Goal: Information Seeking & Learning: Check status

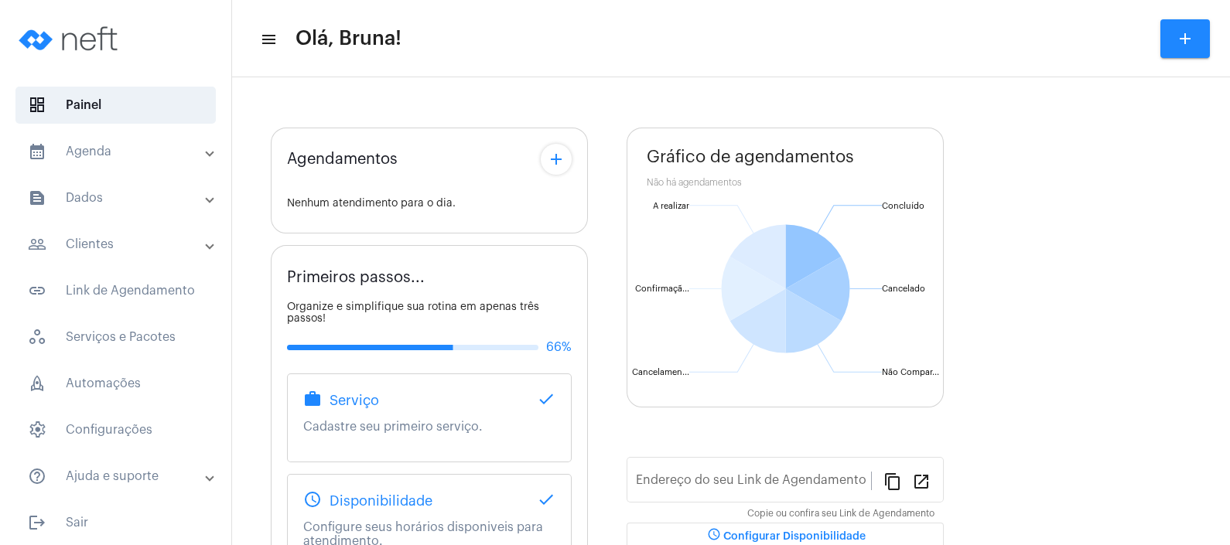
click at [120, 256] on mat-expansion-panel-header "people_outline Clientes" at bounding box center [120, 244] width 222 height 37
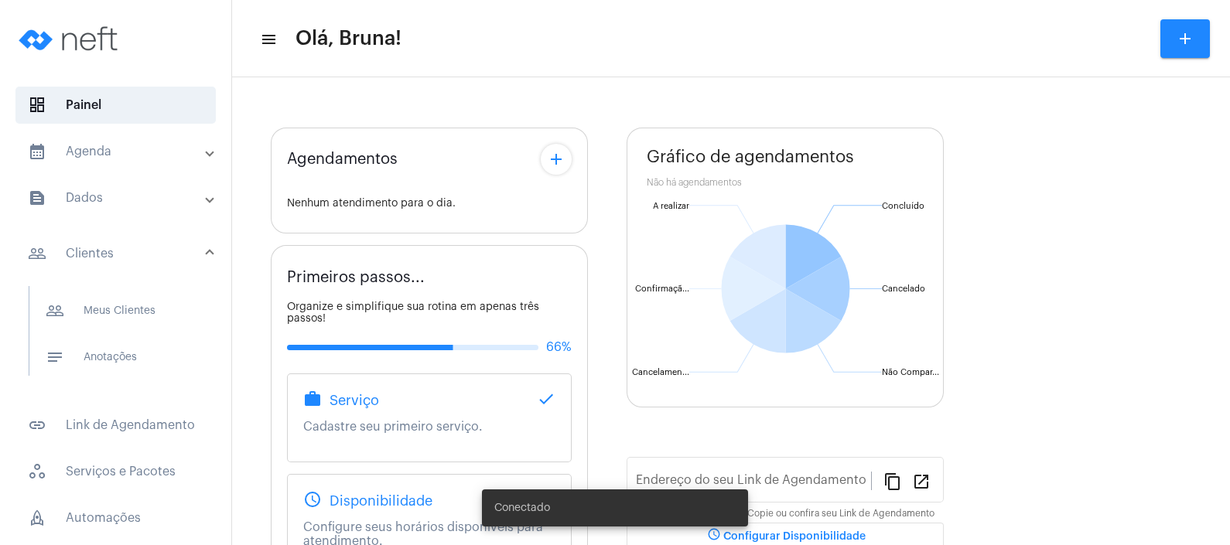
type input "[URL][DOMAIN_NAME]"
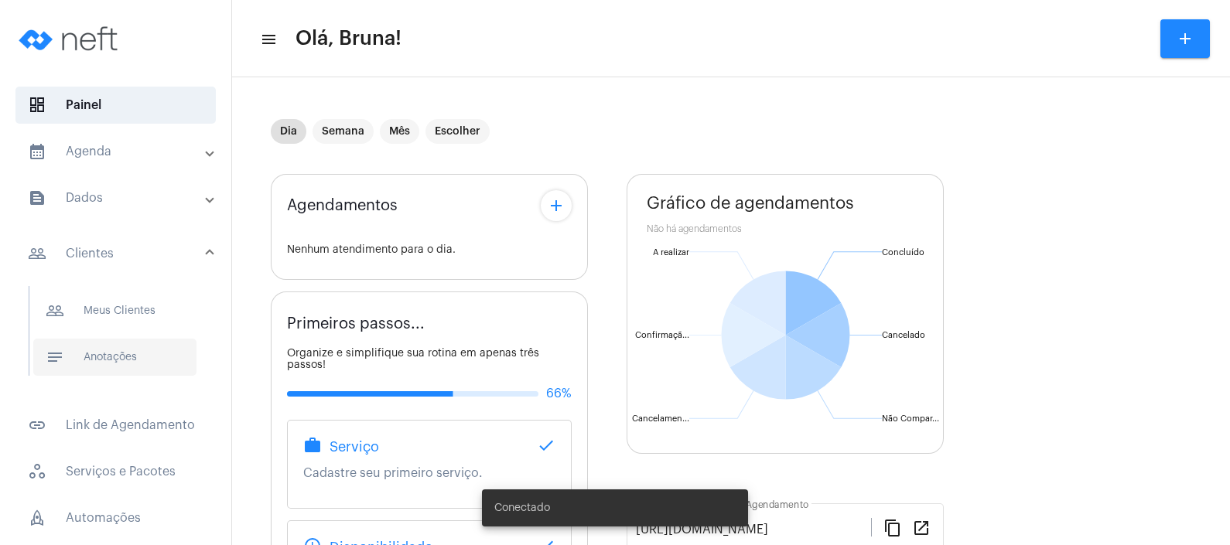
click at [117, 356] on span "notes Anotações" at bounding box center [114, 357] width 163 height 37
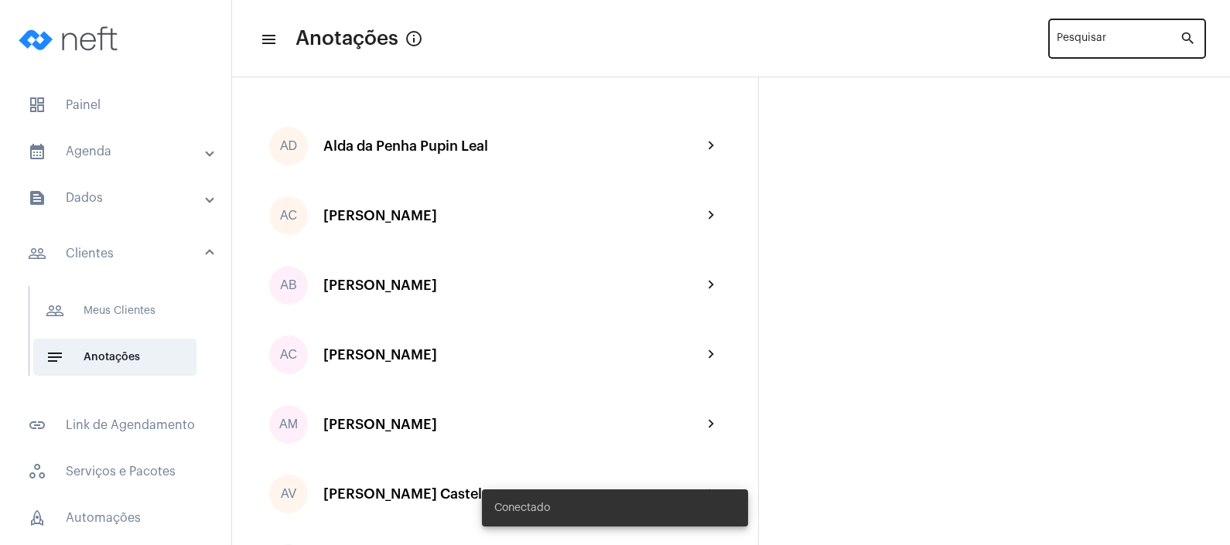
click at [1073, 46] on input "Pesquisar" at bounding box center [1118, 42] width 123 height 12
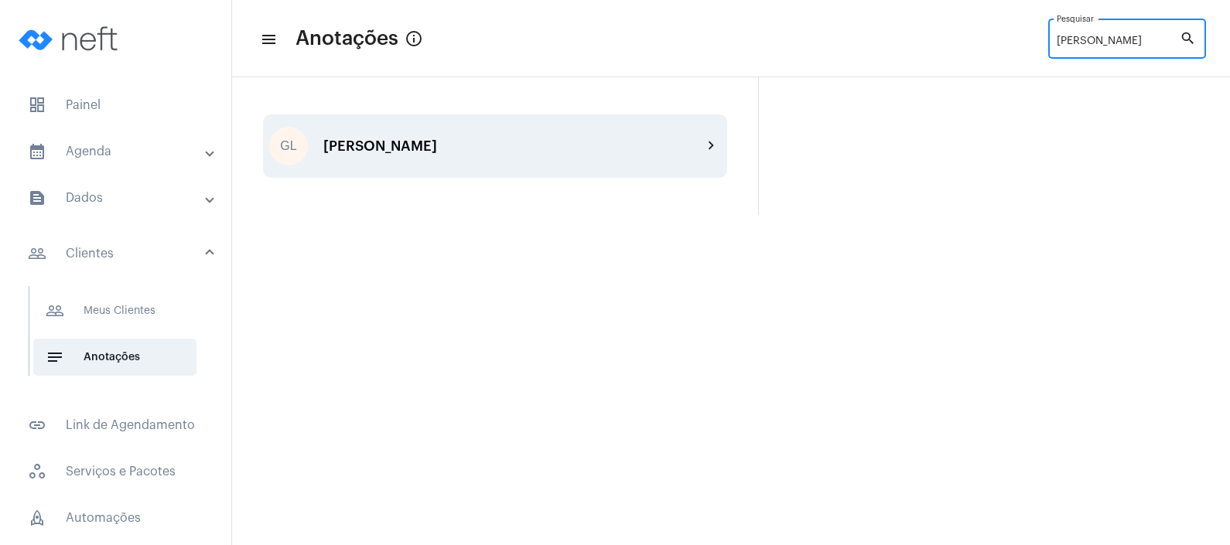
type input "[PERSON_NAME]"
click at [571, 158] on div "GL [PERSON_NAME] chevron_right" at bounding box center [495, 146] width 464 height 63
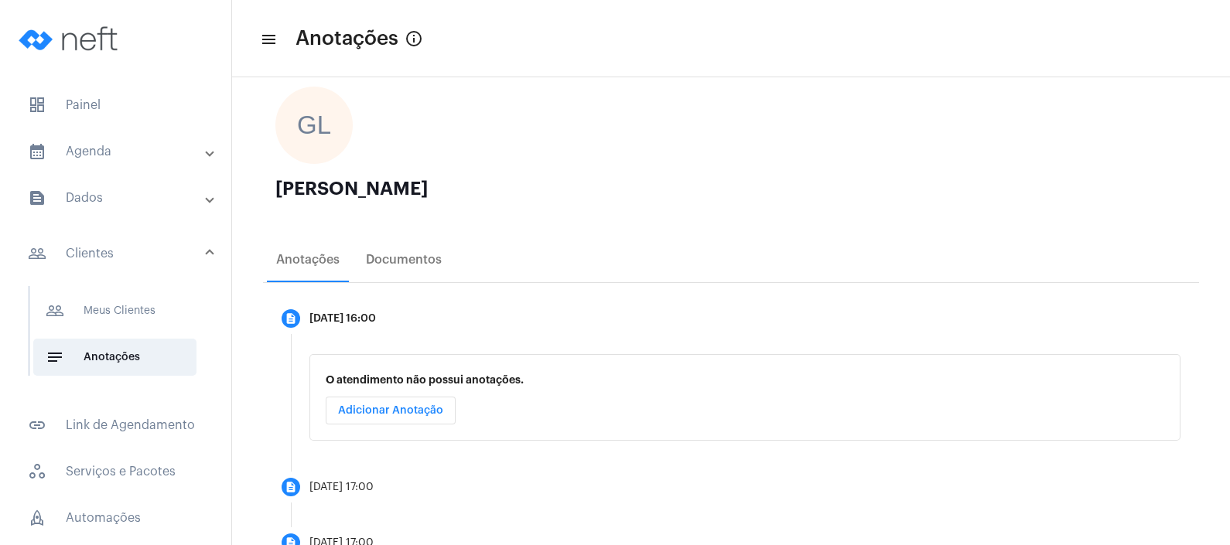
scroll to position [146, 0]
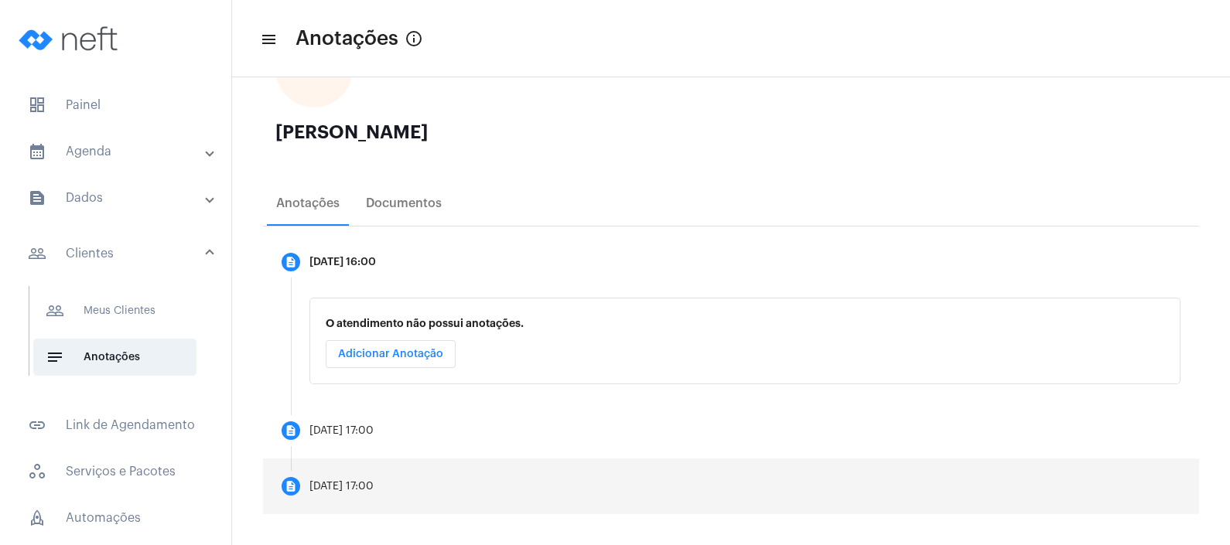
click at [472, 473] on mat-step-header "description [DATE] 17:00" at bounding box center [731, 487] width 936 height 56
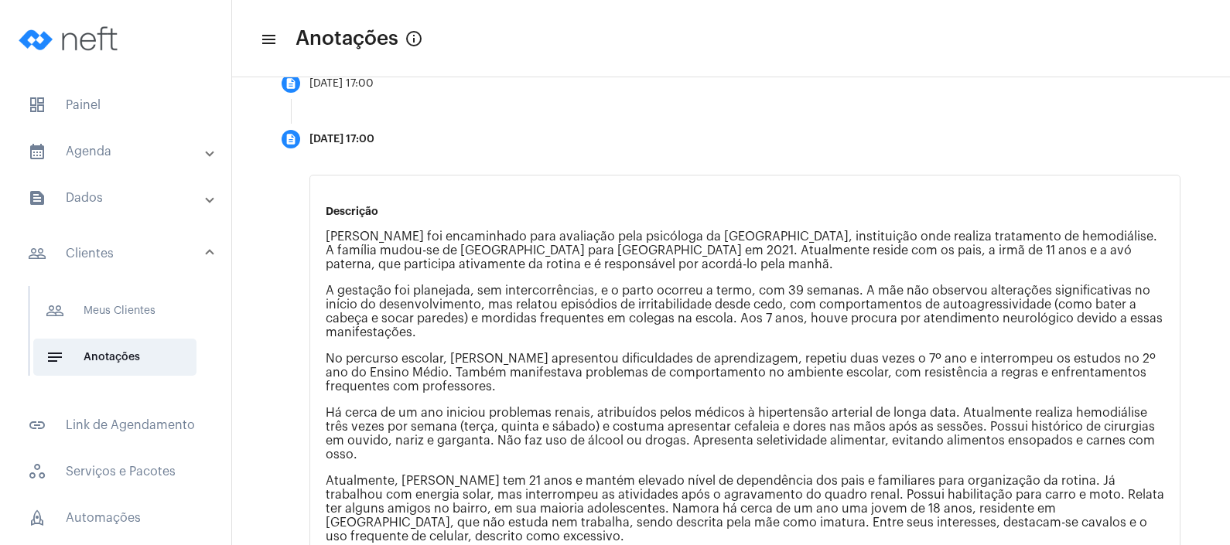
scroll to position [265, 0]
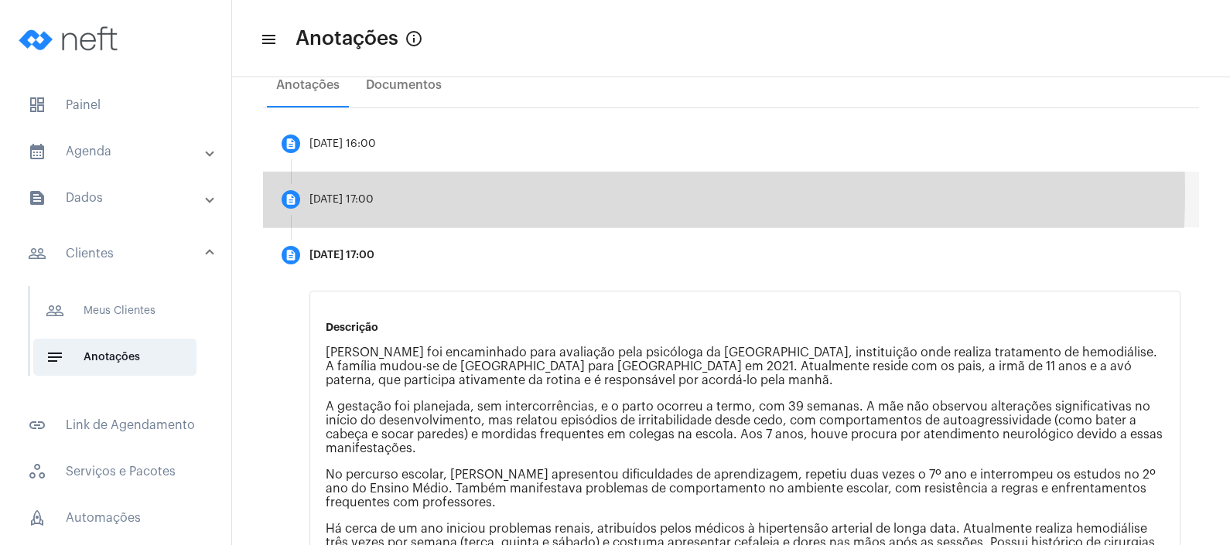
click at [524, 192] on mat-step-header "description [DATE] 17:00" at bounding box center [731, 200] width 936 height 56
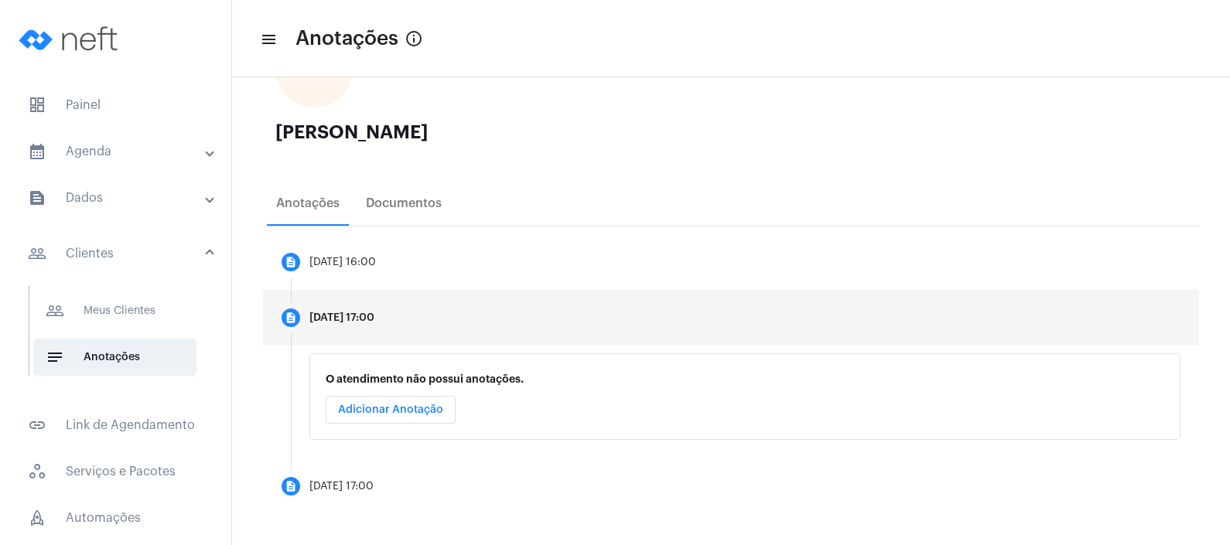
scroll to position [146, 0]
